Goal: Check status

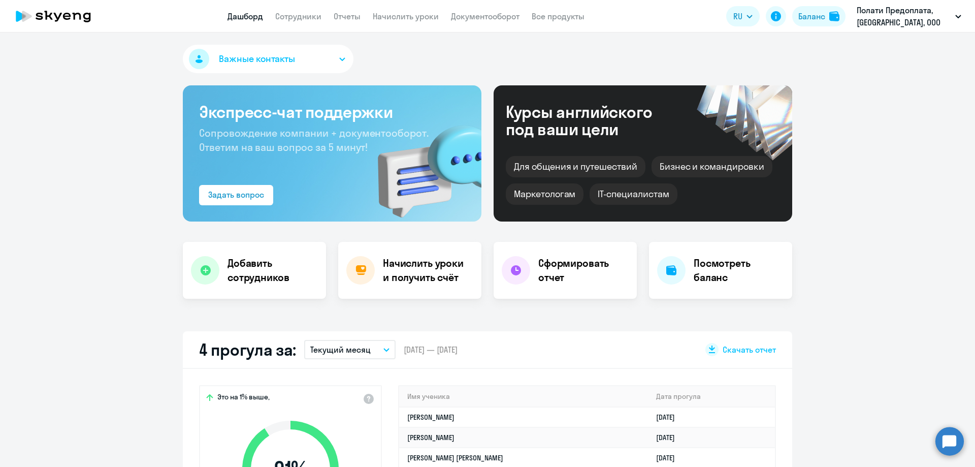
select select "30"
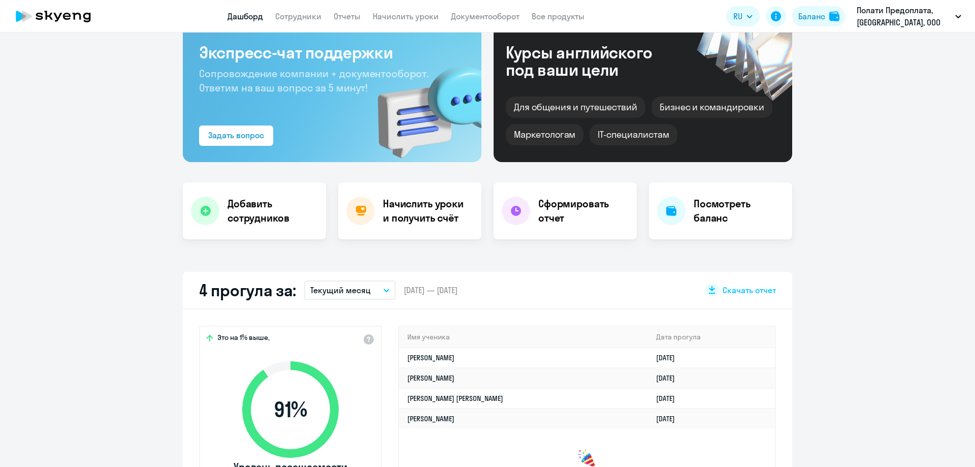
scroll to position [152, 0]
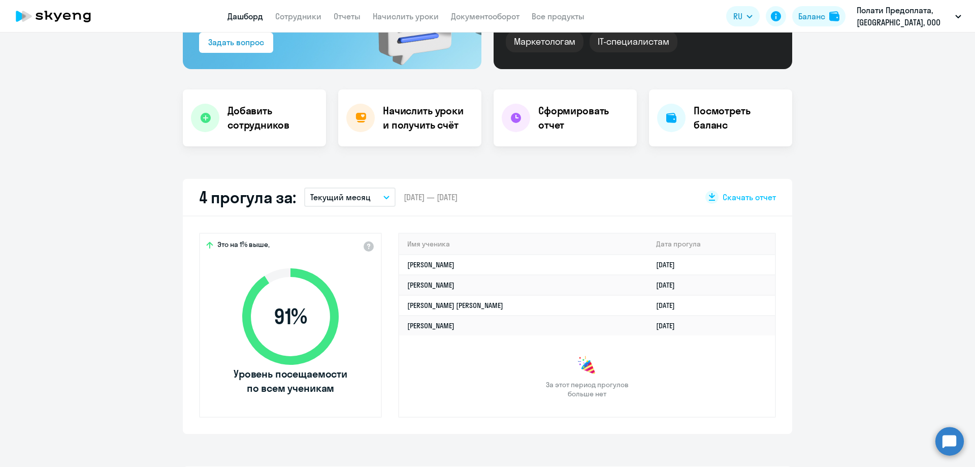
select select "30"
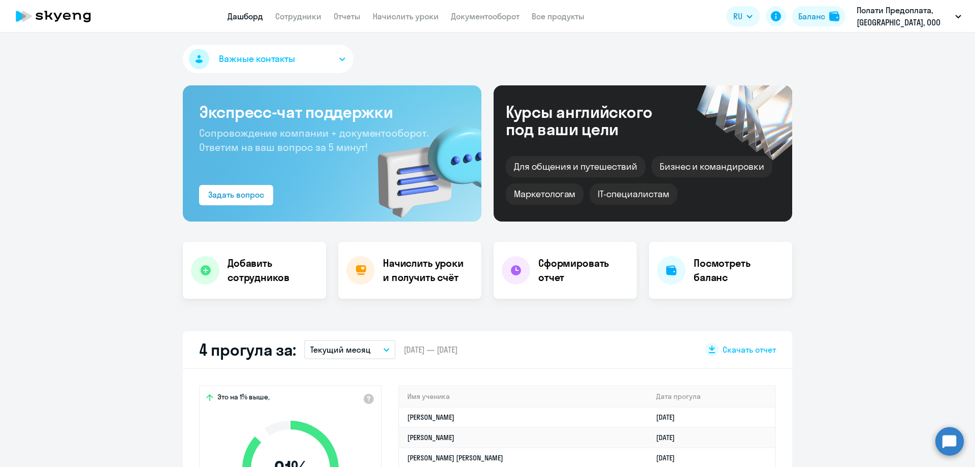
select select "30"
